Goal: Information Seeking & Learning: Learn about a topic

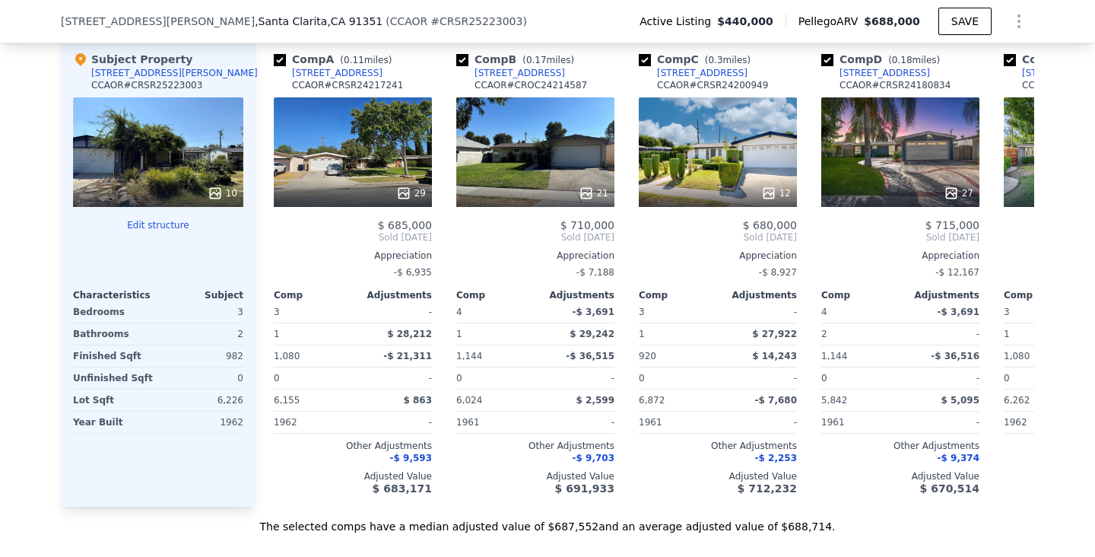
scroll to position [1516, 0]
click at [380, 157] on div "29" at bounding box center [353, 152] width 158 height 109
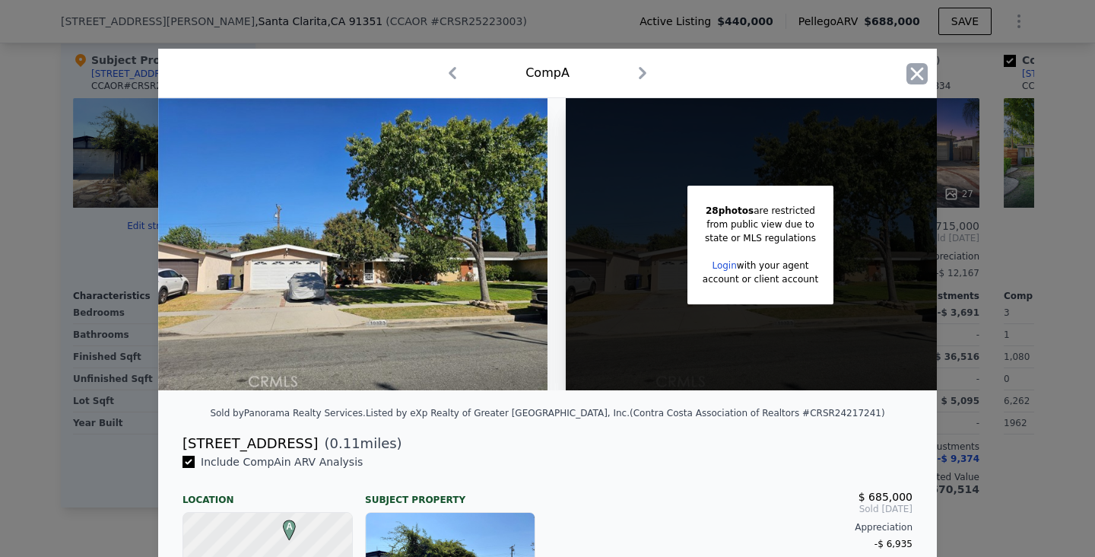
click at [918, 76] on icon "button" at bounding box center [917, 73] width 13 height 13
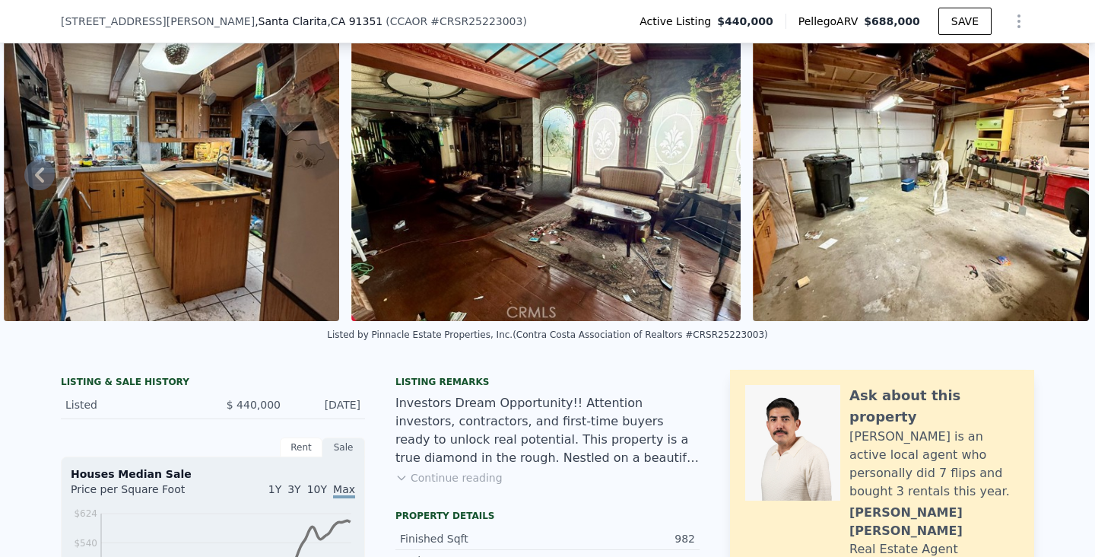
scroll to position [173, 0]
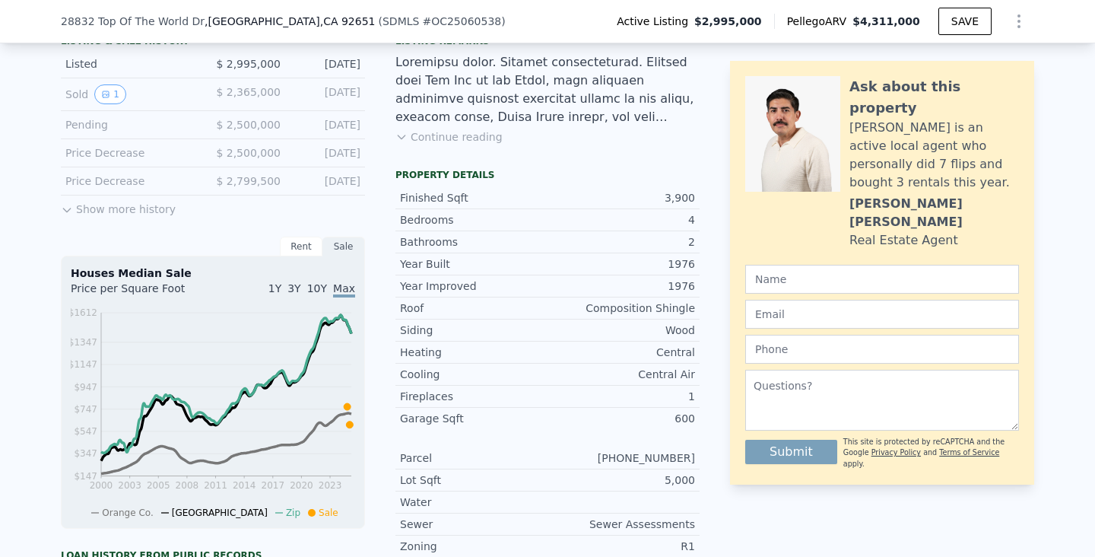
scroll to position [387, 0]
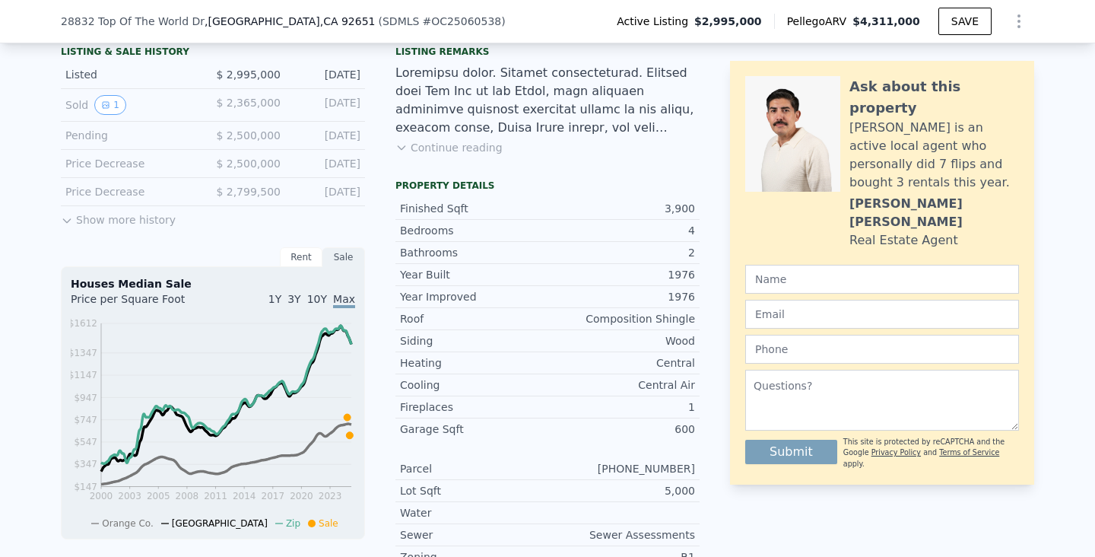
click at [427, 150] on button "Continue reading" at bounding box center [448, 147] width 107 height 15
